Goal: Task Accomplishment & Management: Manage account settings

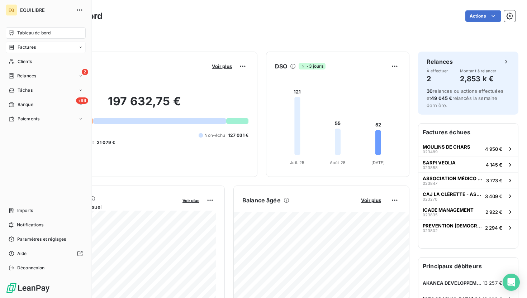
click at [28, 50] on span "Factures" at bounding box center [27, 47] width 18 height 6
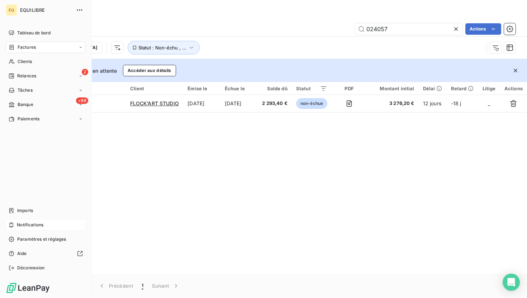
click at [40, 222] on span "Notifications" at bounding box center [30, 225] width 27 height 6
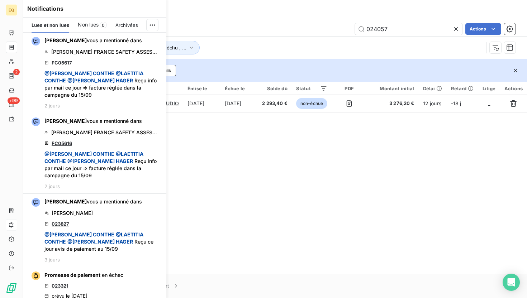
click at [90, 24] on span "Non lues" at bounding box center [88, 24] width 21 height 7
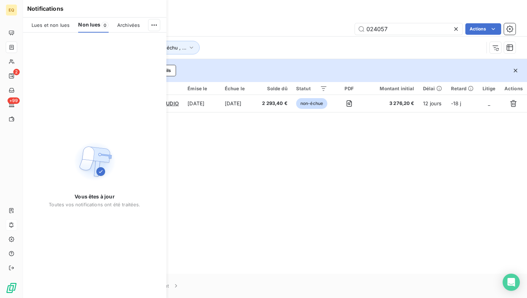
click at [237, 15] on div "Factures" at bounding box center [275, 15] width 504 height 13
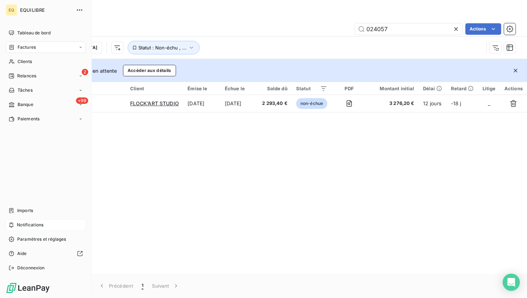
click at [35, 46] on span "Factures" at bounding box center [27, 47] width 18 height 6
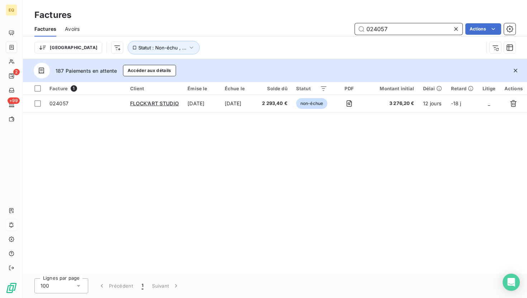
click at [405, 26] on input "024057" at bounding box center [409, 28] width 108 height 11
drag, startPoint x: 396, startPoint y: 29, endPoint x: 374, endPoint y: 29, distance: 21.5
click at [374, 29] on input "024057" at bounding box center [409, 28] width 108 height 11
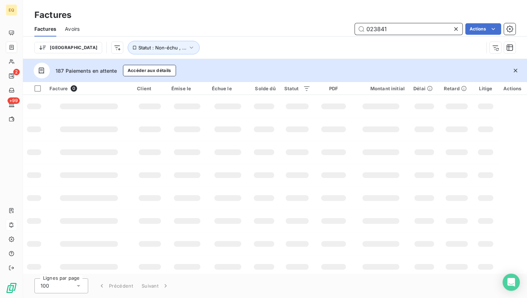
type input "023841"
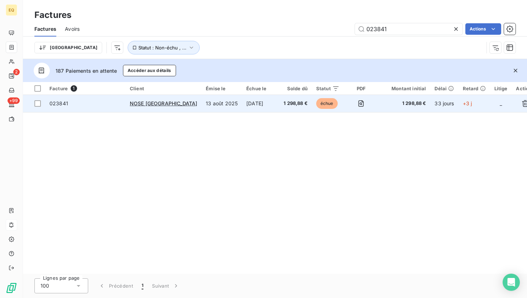
click at [111, 102] on span "023841" at bounding box center [85, 103] width 72 height 7
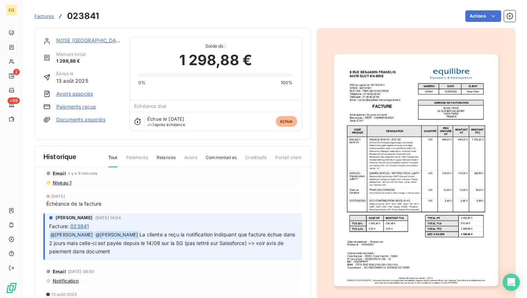
scroll to position [28, 0]
drag, startPoint x: 74, startPoint y: 182, endPoint x: 45, endPoint y: 181, distance: 29.1
click at [45, 181] on div "Email il y a 9 minutes Niveau 1" at bounding box center [172, 176] width 258 height 24
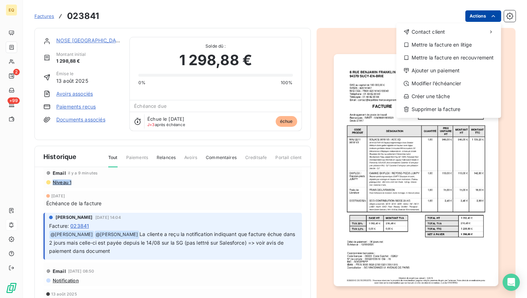
click at [486, 15] on html "EQ 2 +99 Factures 023841 Actions Contact client Mettre la facture en litige Met…" at bounding box center [263, 149] width 527 height 298
click at [462, 75] on div "Ajouter un paiement" at bounding box center [448, 70] width 99 height 11
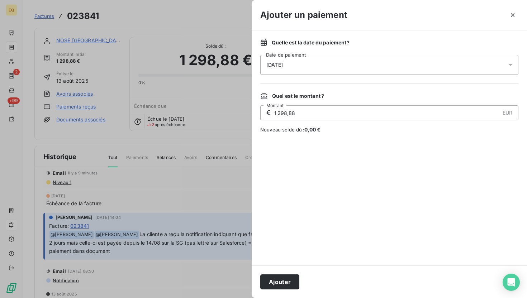
click at [340, 65] on div "[DATE]" at bounding box center [389, 65] width 258 height 20
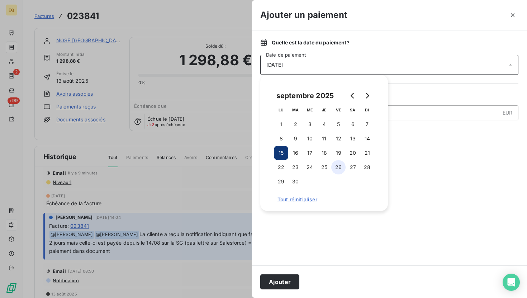
click at [343, 166] on button "26" at bounding box center [338, 167] width 14 height 14
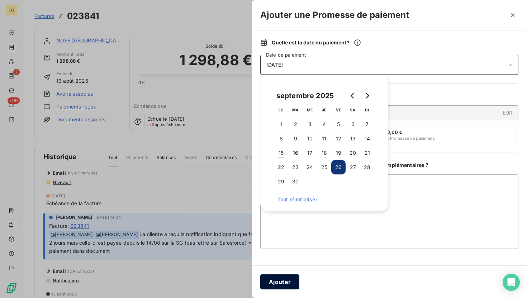
click at [286, 283] on button "Ajouter" at bounding box center [279, 282] width 39 height 15
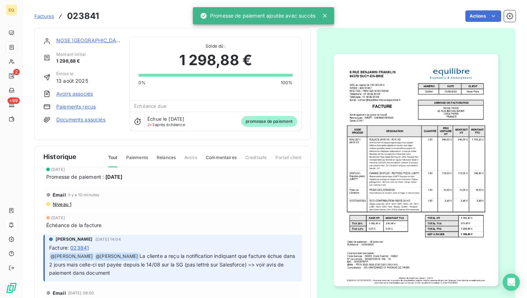
scroll to position [50, 0]
